Goal: Obtain resource: Obtain resource

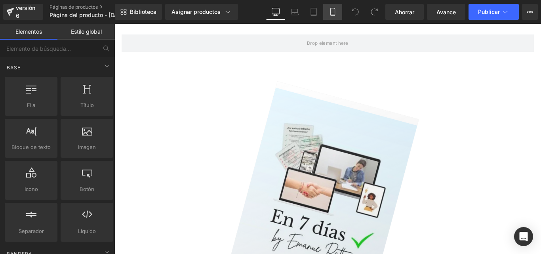
click at [338, 9] on link "Móvil" at bounding box center [332, 12] width 19 height 16
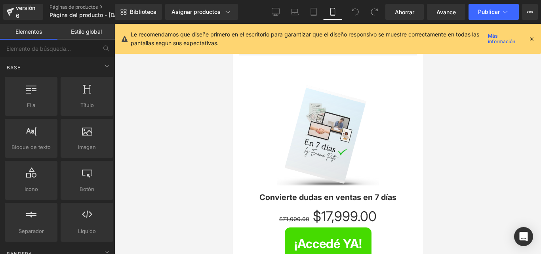
click at [535, 39] on div "Le recomendamos que diseñe primero en el escritorio para garantizar que el dise…" at bounding box center [328, 39] width 426 height 30
click at [533, 37] on icon at bounding box center [531, 38] width 7 height 7
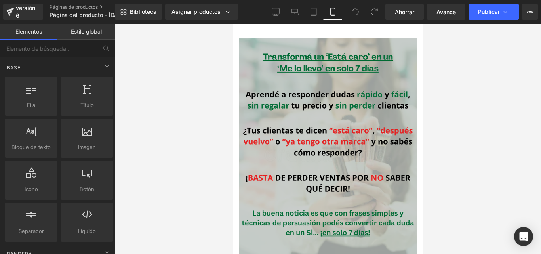
scroll to position [238, 0]
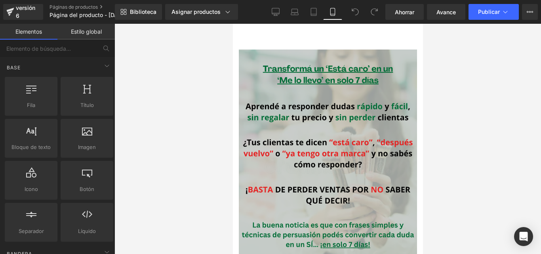
click at [322, 158] on div "Imagen" at bounding box center [327, 161] width 178 height 223
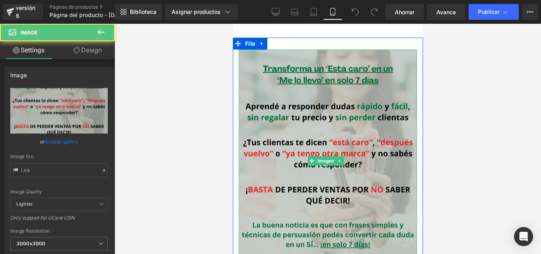
type input "[URL][DOMAIN_NAME]"
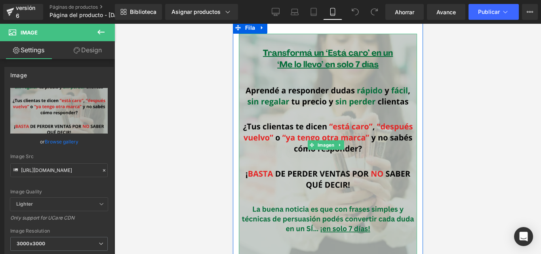
scroll to position [277, 0]
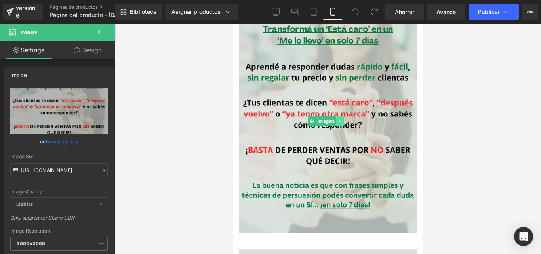
click at [341, 119] on icon at bounding box center [339, 121] width 4 height 5
click at [343, 116] on link at bounding box center [344, 121] width 8 height 10
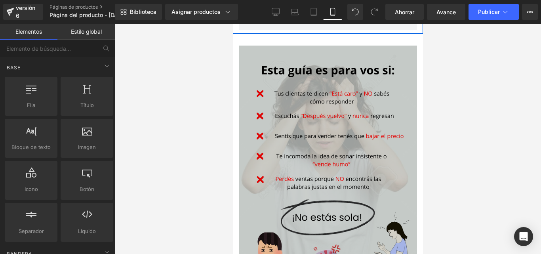
click at [330, 139] on img at bounding box center [327, 157] width 178 height 223
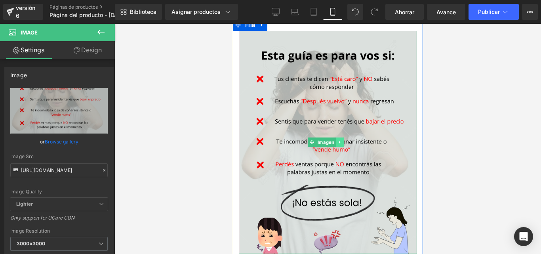
scroll to position [317, 0]
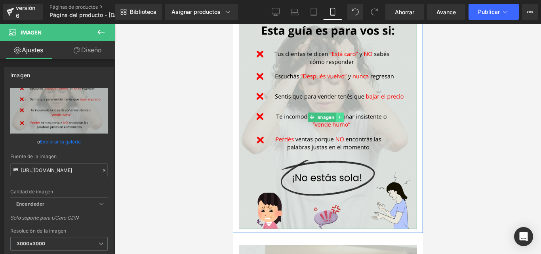
click at [340, 115] on icon at bounding box center [339, 117] width 4 height 5
click at [345, 115] on icon at bounding box center [343, 117] width 4 height 5
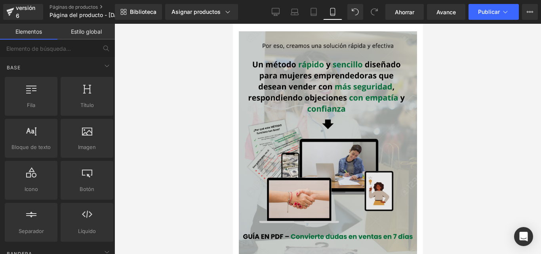
scroll to position [436, 0]
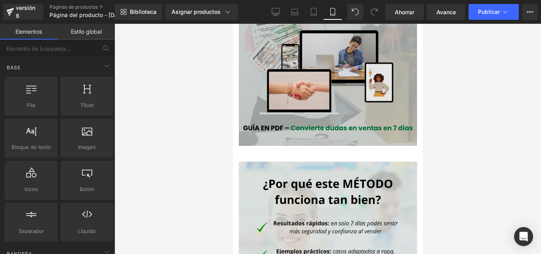
click at [336, 85] on img at bounding box center [327, 34] width 178 height 223
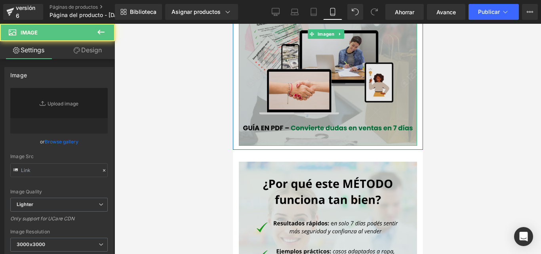
type input "[URL][DOMAIN_NAME]"
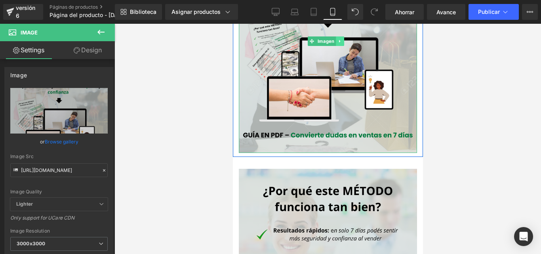
scroll to position [356, 0]
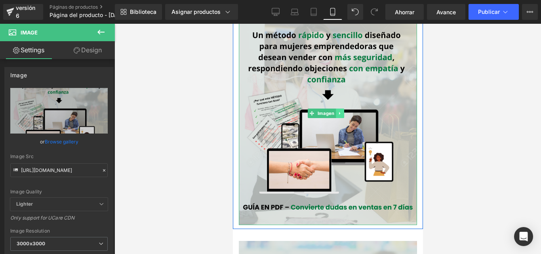
click at [338, 109] on link at bounding box center [339, 114] width 8 height 10
click at [343, 109] on link at bounding box center [344, 114] width 8 height 10
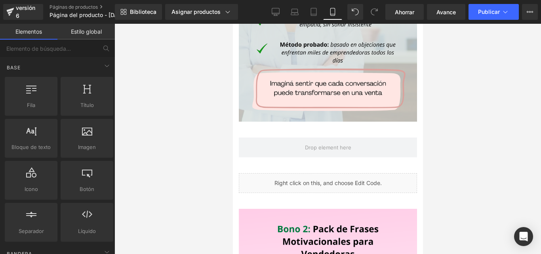
scroll to position [436, 0]
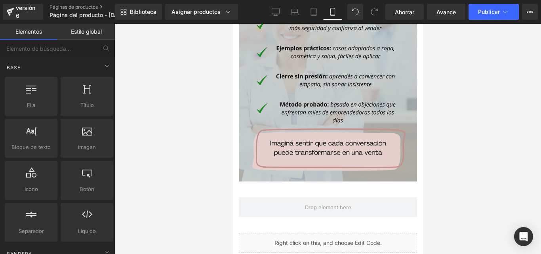
click at [339, 105] on img at bounding box center [327, 69] width 178 height 223
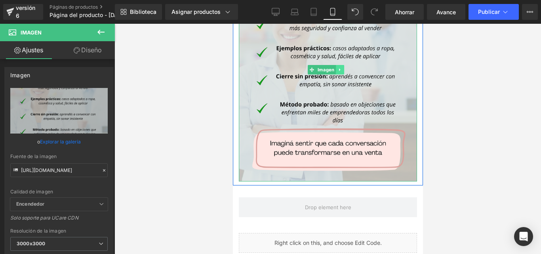
click at [339, 67] on icon at bounding box center [339, 69] width 4 height 5
click at [343, 67] on icon at bounding box center [343, 69] width 4 height 5
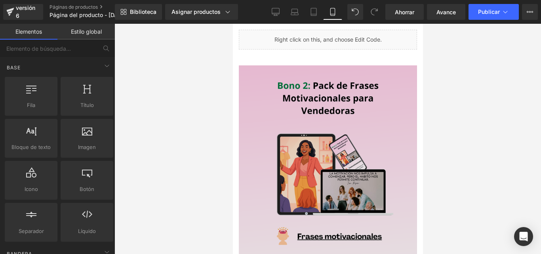
scroll to position [475, 0]
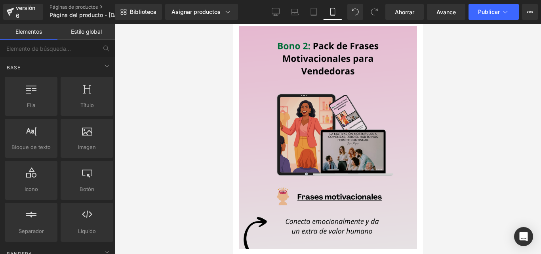
click at [341, 92] on img at bounding box center [327, 137] width 178 height 223
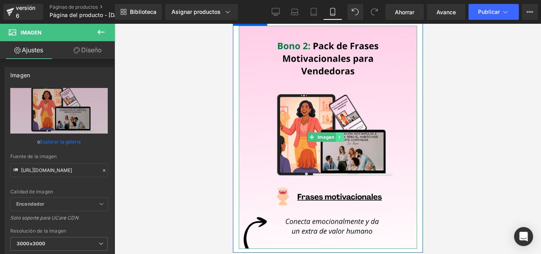
click at [341, 132] on link at bounding box center [339, 137] width 8 height 10
click at [343, 135] on icon at bounding box center [343, 137] width 4 height 4
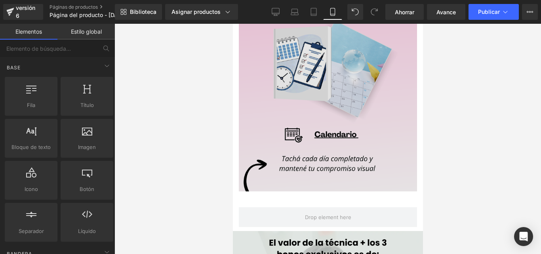
scroll to position [554, 0]
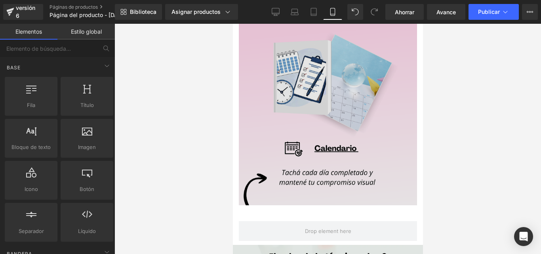
click at [343, 107] on img at bounding box center [327, 93] width 178 height 223
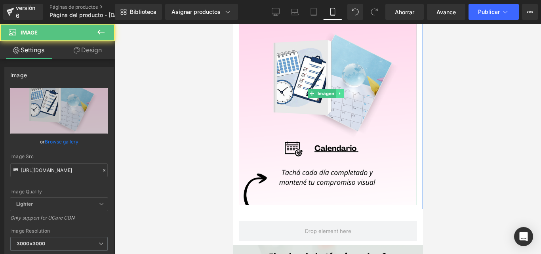
click at [339, 91] on icon at bounding box center [339, 93] width 4 height 5
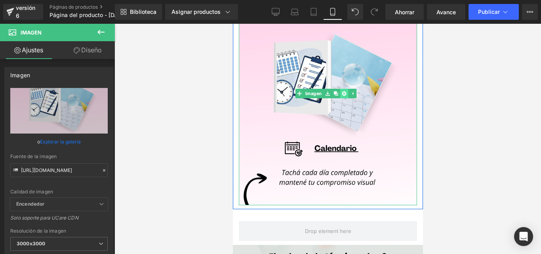
click at [346, 90] on link at bounding box center [344, 94] width 8 height 10
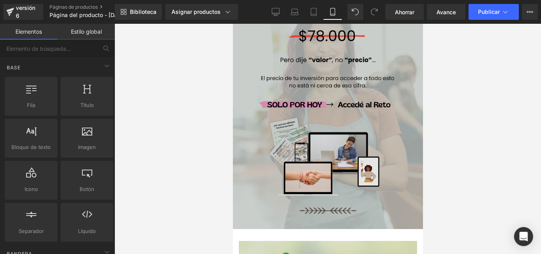
scroll to position [673, 0]
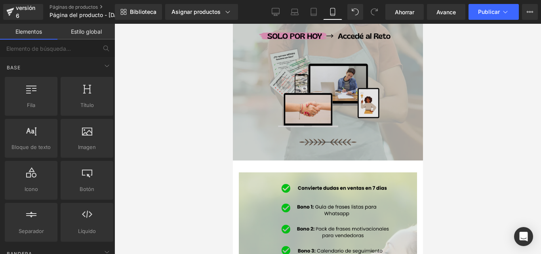
click at [361, 87] on img at bounding box center [327, 42] width 190 height 238
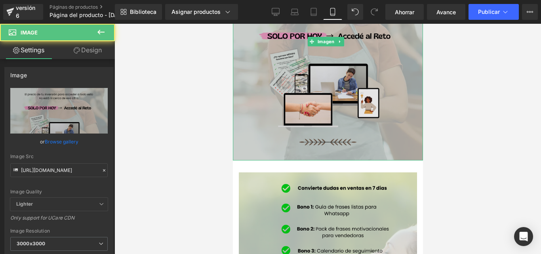
scroll to position [594, 0]
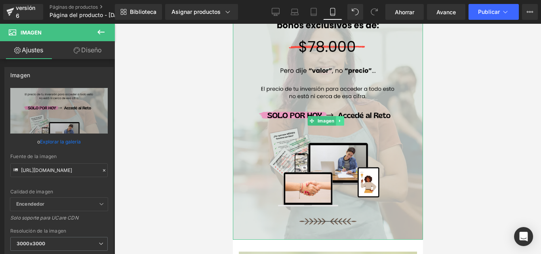
click at [337, 118] on icon at bounding box center [339, 120] width 4 height 5
click at [341, 119] on icon at bounding box center [343, 121] width 4 height 4
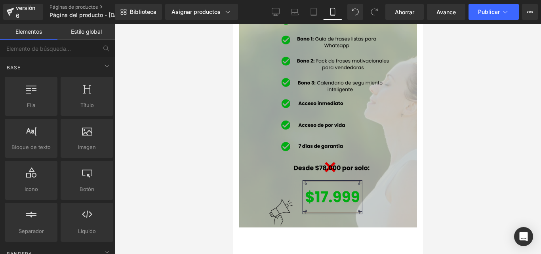
scroll to position [673, 0]
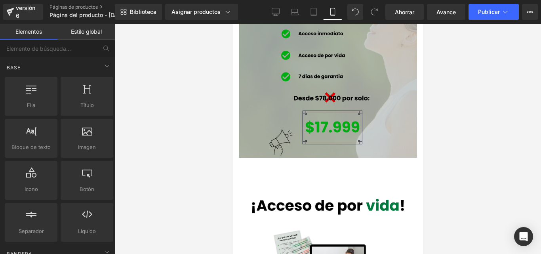
click at [340, 96] on img at bounding box center [327, 46] width 178 height 223
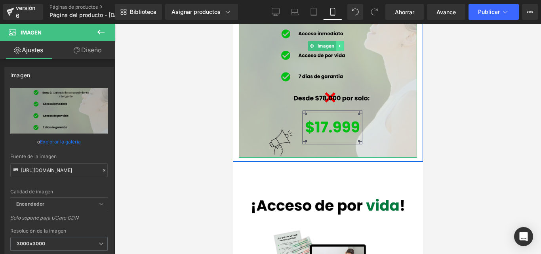
click at [339, 45] on icon at bounding box center [339, 46] width 1 height 3
click at [345, 44] on icon at bounding box center [343, 46] width 4 height 4
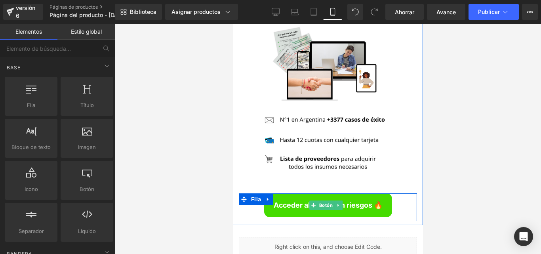
click at [281, 201] on font "Acceder al Ebook sin riesgos 🔥" at bounding box center [327, 205] width 109 height 8
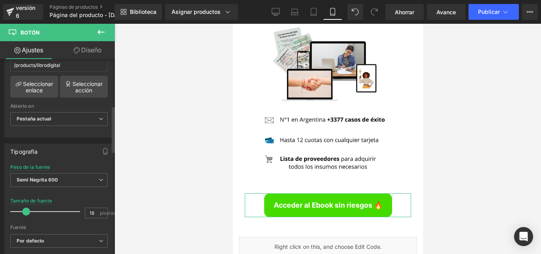
scroll to position [198, 0]
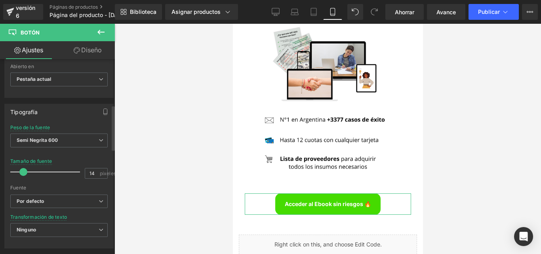
type input "13"
click at [22, 172] on span at bounding box center [23, 172] width 8 height 8
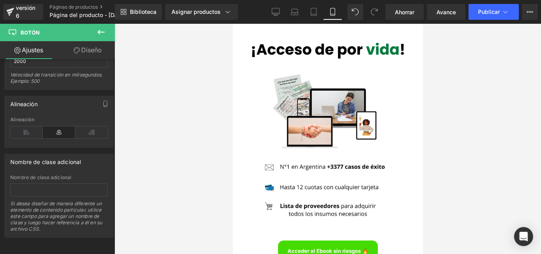
scroll to position [673, 0]
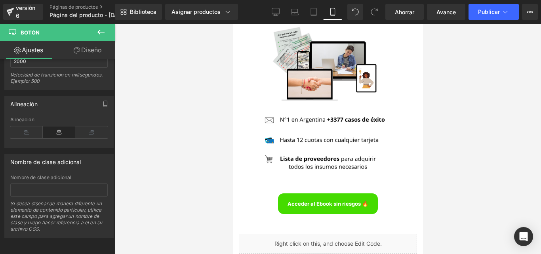
click at [336, 193] on link "Acceder al Ebook sin riesgos 🔥" at bounding box center [328, 203] width 100 height 21
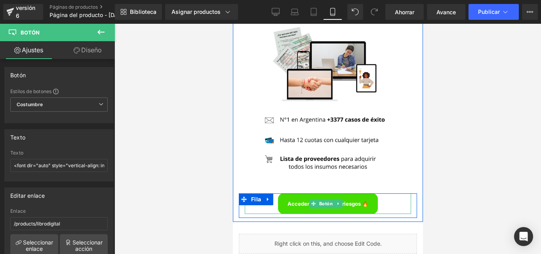
click at [353, 200] on font "Acceder al Ebook sin riesgos 🔥" at bounding box center [327, 203] width 81 height 6
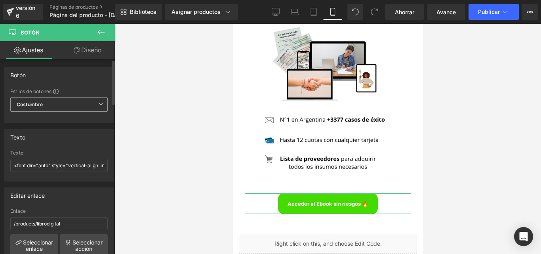
click at [72, 109] on span "Costumbre Configurar estilo global" at bounding box center [58, 104] width 97 height 14
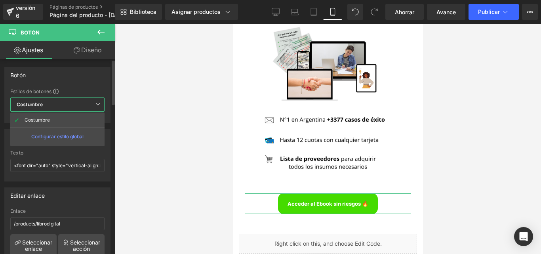
click at [71, 104] on span "Costumbre Configurar estilo global" at bounding box center [57, 104] width 94 height 14
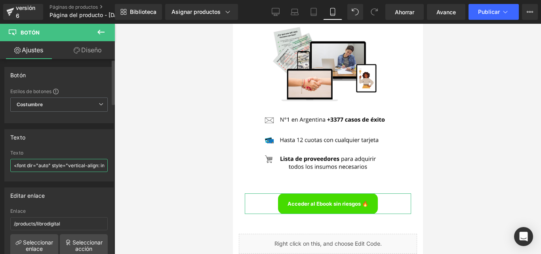
click at [93, 166] on input "<font dir="auto" style="vertical-align: inherit;"><font dir="auto" style="verti…" at bounding box center [58, 165] width 97 height 13
drag, startPoint x: 98, startPoint y: 167, endPoint x: 18, endPoint y: 166, distance: 79.6
click at [0, 171] on div "Texto <font dir="auto" style="vertical-align: inherit;"><font dir="auto" style=…" at bounding box center [59, 152] width 118 height 58
drag, startPoint x: 95, startPoint y: 165, endPoint x: 6, endPoint y: 165, distance: 89.1
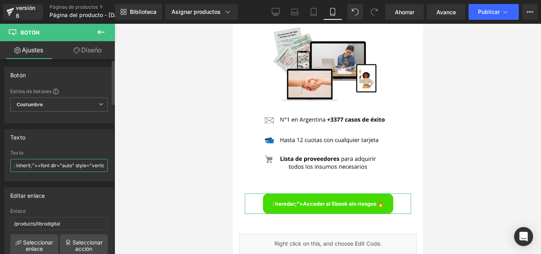
click at [6, 165] on div ": inherit;"><font dir="auto" style="vertical-align: inherit;"><font dir="auto" …" at bounding box center [59, 165] width 109 height 31
drag, startPoint x: 91, startPoint y: 165, endPoint x: 0, endPoint y: 166, distance: 91.1
click at [0, 166] on div "Texto ertical-align: inherit;"><font dir="auto" style="vertical-align: inherit;…" at bounding box center [59, 152] width 118 height 58
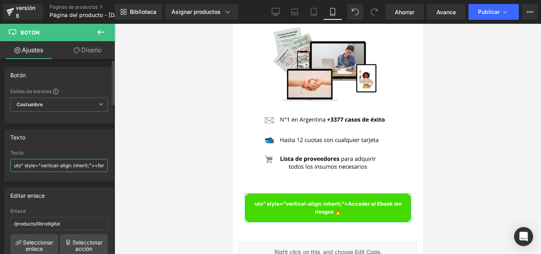
drag, startPoint x: 27, startPoint y: 164, endPoint x: 0, endPoint y: 164, distance: 27.3
click at [0, 164] on div "Texto uto" style="vertical-align: inherit;"><font dir="auto" style="vertical-al…" at bounding box center [59, 152] width 118 height 58
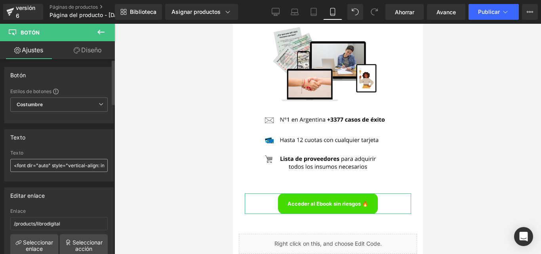
click at [103, 162] on div "<font dir="auto" style="vertical-align: inherit;"><font dir="auto" style="verti…" at bounding box center [59, 165] width 109 height 31
drag, startPoint x: 97, startPoint y: 162, endPoint x: 0, endPoint y: 161, distance: 97.0
click at [0, 161] on div "Texto <font dir="auto" style="vertical-align: inherit;"><font dir="auto" style=…" at bounding box center [59, 152] width 118 height 58
drag, startPoint x: 94, startPoint y: 164, endPoint x: 0, endPoint y: 161, distance: 94.3
click at [0, 161] on div "Texto : inherit;"><font dir="auto" style="vertical-align: inherit;"><font dir="…" at bounding box center [59, 152] width 118 height 58
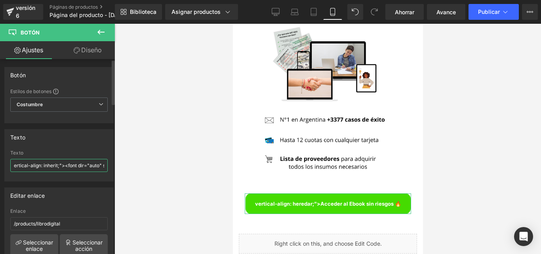
drag, startPoint x: 97, startPoint y: 165, endPoint x: 0, endPoint y: 164, distance: 96.6
click at [0, 164] on div "Texto ertical-align: inherit;"><font dir="auto" style="vertical-align: inherit;…" at bounding box center [59, 152] width 118 height 58
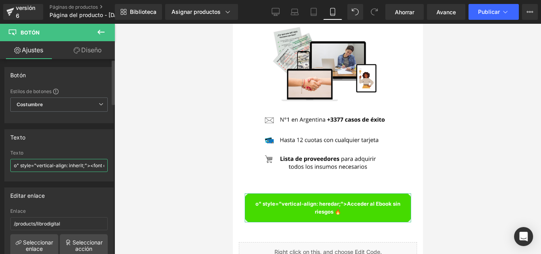
drag, startPoint x: 47, startPoint y: 164, endPoint x: 0, endPoint y: 166, distance: 47.2
click at [0, 166] on div "Texto o" style="vertical-align: inherit;"><font dir="auto" style="vertical-alig…" at bounding box center [59, 152] width 118 height 58
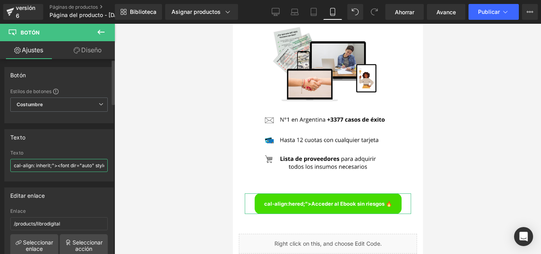
drag, startPoint x: 100, startPoint y: 168, endPoint x: 61, endPoint y: 166, distance: 38.9
click at [0, 167] on div "Texto cal-align: inherit;"><font dir="auto" style="vertical-align: inherit;"><f…" at bounding box center [59, 152] width 118 height 58
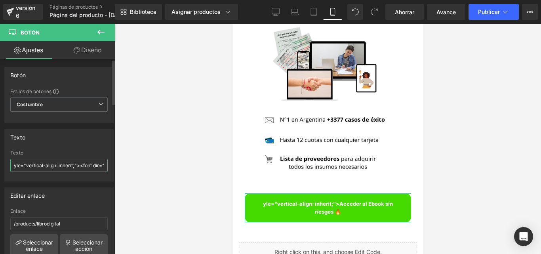
drag, startPoint x: 87, startPoint y: 167, endPoint x: 7, endPoint y: 166, distance: 80.0
click at [3, 166] on div "Texto yle="vertical-align: inherit;"><font dir="auto" style="vertical-align: in…" at bounding box center [59, 152] width 118 height 58
drag, startPoint x: 82, startPoint y: 167, endPoint x: 43, endPoint y: 164, distance: 38.9
click at [0, 166] on div "Texto nt dir="auto" style="vertical-align: inherit;">Acceder al Ebook sin riesg…" at bounding box center [59, 152] width 118 height 58
click at [65, 163] on input "nt dir="auto" style="vertical-align: inherit;">Acceder al Ebook sin riesgos 🔥</…" at bounding box center [58, 165] width 97 height 13
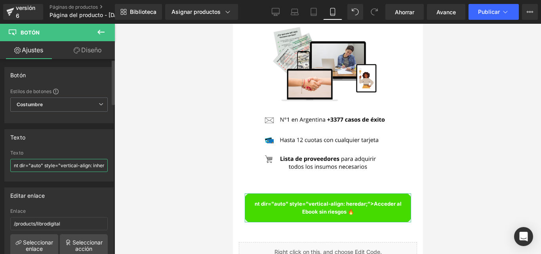
type input "nt dir="auto" style="vrtical-align: inherit;">Acceder al Ebook sin riesgos 🔥</f…"
click at [50, 167] on input "nt dir="auto" style="vrtical-align: inherit;">Acceder al Ebook sin riesgos 🔥</f…" at bounding box center [58, 165] width 97 height 13
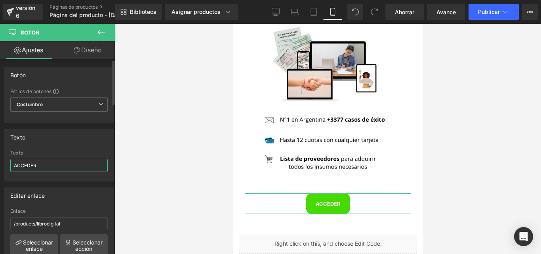
click at [15, 166] on input "ACCEDER" at bounding box center [58, 165] width 97 height 13
click at [57, 165] on input "¡ACCEDER" at bounding box center [58, 165] width 97 height 13
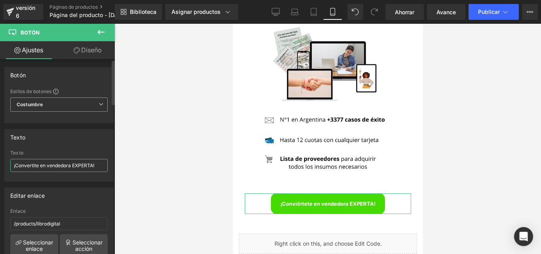
type input "¡Convertite en vendedora EXPERTA!"
click at [99, 102] on icon at bounding box center [101, 104] width 5 height 5
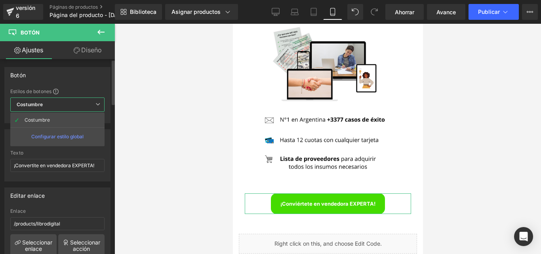
click at [96, 102] on icon at bounding box center [97, 104] width 5 height 5
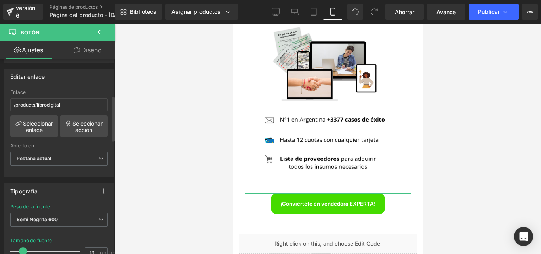
scroll to position [158, 0]
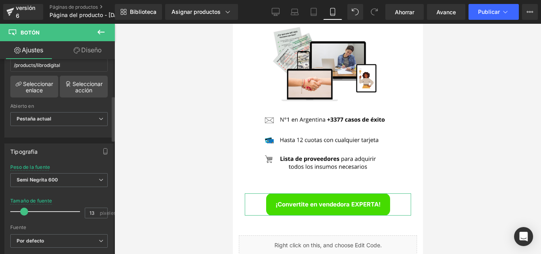
click at [23, 211] on span at bounding box center [24, 212] width 8 height 8
click at [179, 138] on div at bounding box center [327, 139] width 427 height 230
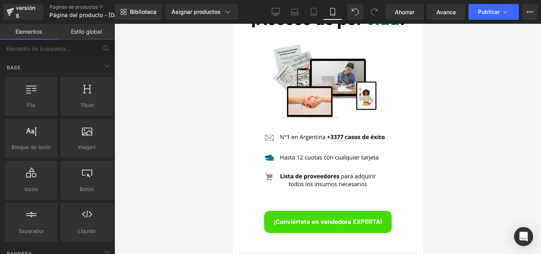
scroll to position [634, 0]
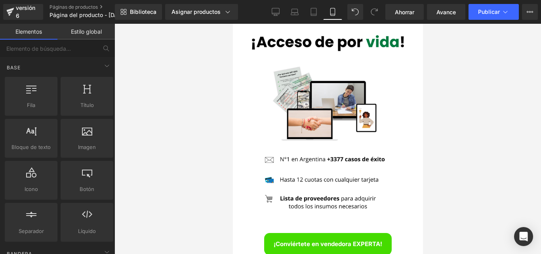
click at [488, 124] on div at bounding box center [327, 139] width 427 height 230
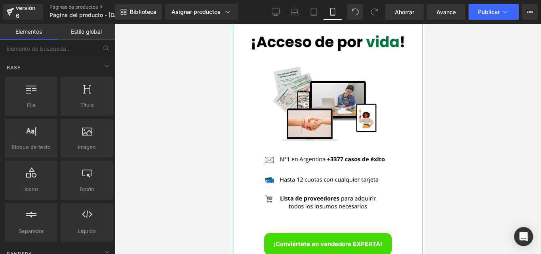
click at [324, 114] on div "Imagen" at bounding box center [327, 121] width 178 height 223
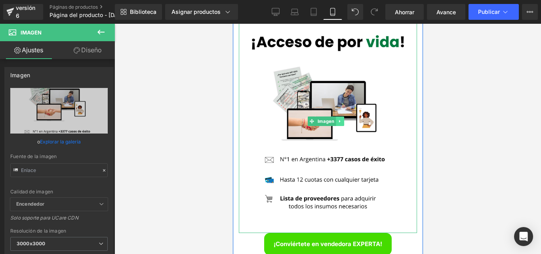
click at [337, 119] on icon at bounding box center [339, 121] width 4 height 5
click at [344, 119] on icon at bounding box center [343, 121] width 4 height 4
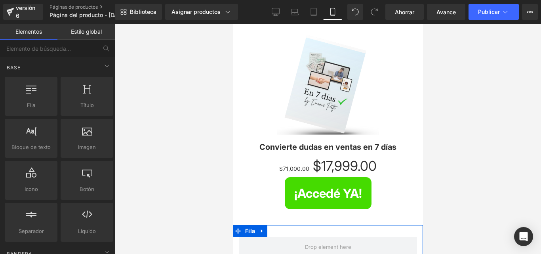
scroll to position [0, 0]
